Goal: Task Accomplishment & Management: Use online tool/utility

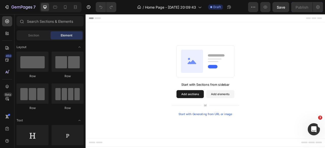
click at [215, 116] on button "Add sections" at bounding box center [218, 116] width 35 height 10
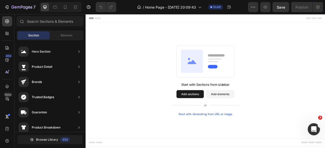
click at [256, 118] on button "Add elements" at bounding box center [257, 116] width 36 height 10
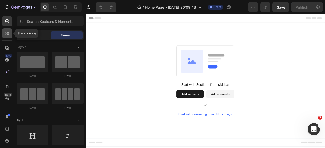
click at [7, 35] on icon at bounding box center [7, 33] width 5 height 5
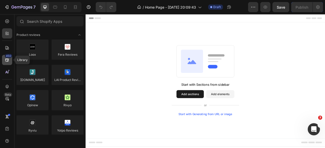
click at [7, 61] on icon at bounding box center [7, 60] width 5 height 5
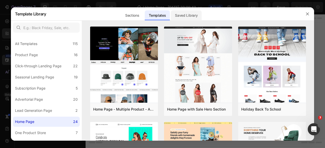
click at [186, 14] on div "Saved Library" at bounding box center [186, 15] width 31 height 10
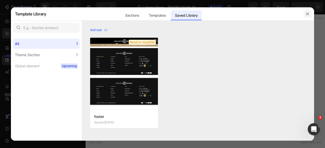
click at [308, 12] on icon "button" at bounding box center [307, 14] width 4 height 4
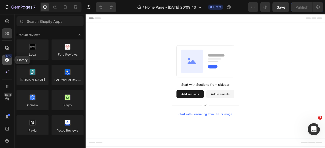
click at [7, 62] on icon at bounding box center [7, 60] width 5 height 5
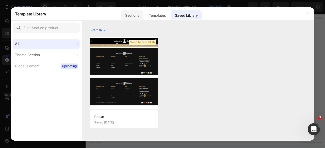
click at [132, 17] on div "Sections" at bounding box center [132, 15] width 22 height 10
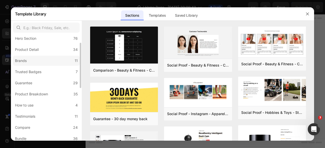
scroll to position [17, 0]
click at [34, 113] on div "Testimonials" at bounding box center [25, 116] width 20 height 6
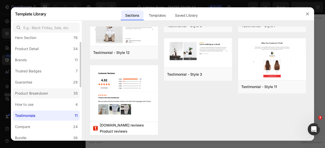
scroll to position [0, 0]
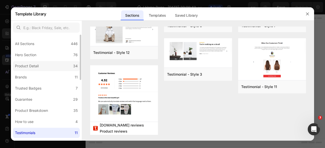
click at [30, 67] on div "Product Detail" at bounding box center [27, 66] width 24 height 6
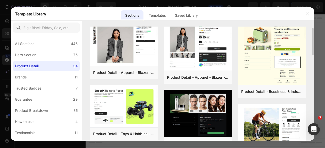
scroll to position [6, 0]
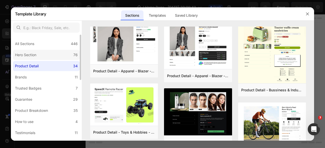
click at [28, 55] on div "Hero Section" at bounding box center [25, 55] width 21 height 6
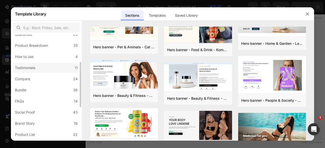
scroll to position [66, 0]
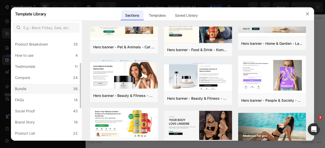
click at [26, 86] on div "Bundle" at bounding box center [20, 89] width 11 height 6
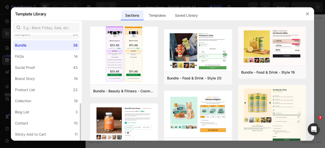
scroll to position [131, 0]
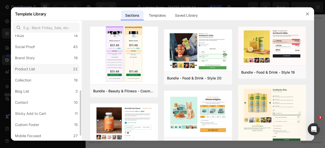
click at [38, 69] on label "Product List 22" at bounding box center [46, 69] width 67 height 10
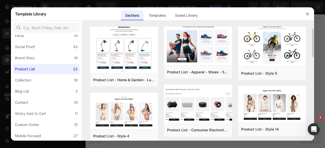
scroll to position [6, 0]
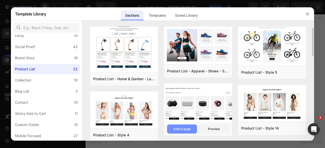
click at [180, 129] on div "Add to page" at bounding box center [181, 129] width 17 height 5
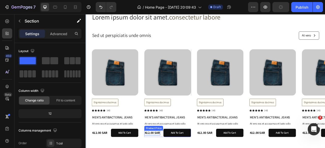
scroll to position [23, 0]
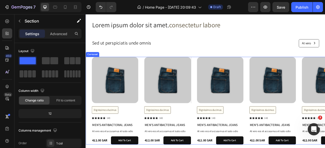
click at [93, 66] on div "Carousel" at bounding box center [93, 65] width 15 height 5
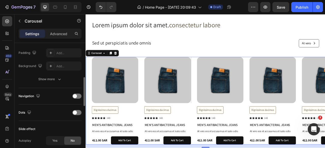
scroll to position [134, 0]
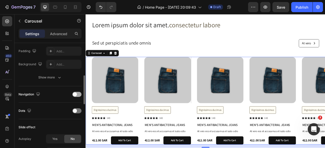
click at [78, 96] on div at bounding box center [76, 94] width 9 height 5
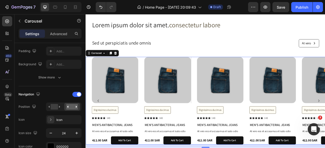
scroll to position [53, 0]
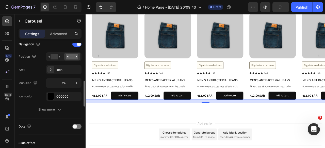
scroll to position [185, 0]
click at [78, 125] on div at bounding box center [76, 126] width 9 height 5
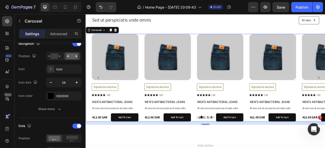
scroll to position [52, 0]
